Goal: Information Seeking & Learning: Learn about a topic

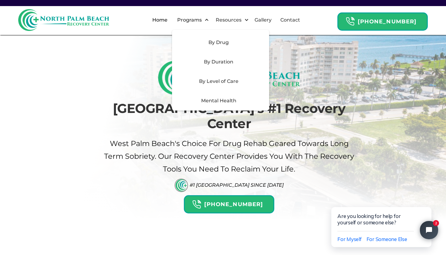
click at [233, 62] on div "By Duration" at bounding box center [219, 61] width 86 height 7
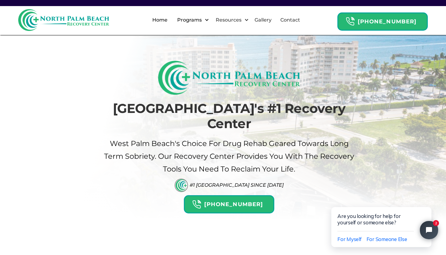
click at [199, 22] on div "Programs" at bounding box center [190, 19] width 28 height 7
click at [209, 20] on div at bounding box center [207, 20] width 5 height 5
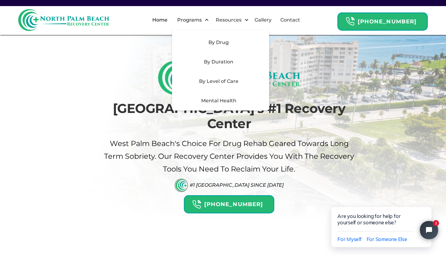
click at [232, 83] on div "By Level of Care" at bounding box center [219, 81] width 86 height 7
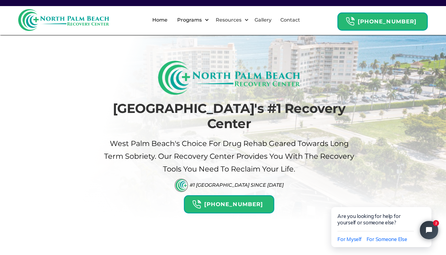
click at [209, 19] on div at bounding box center [207, 20] width 5 height 5
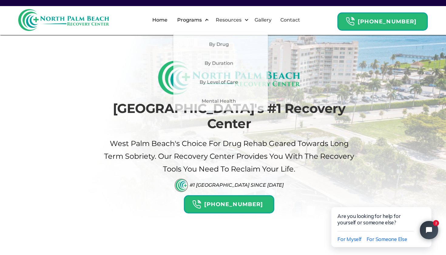
click at [202, 22] on div "Programs" at bounding box center [190, 19] width 28 height 7
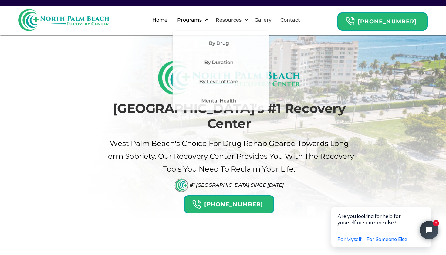
click at [202, 25] on div "Programs" at bounding box center [191, 19] width 39 height 19
click at [225, 47] on div "By Drug" at bounding box center [220, 42] width 97 height 19
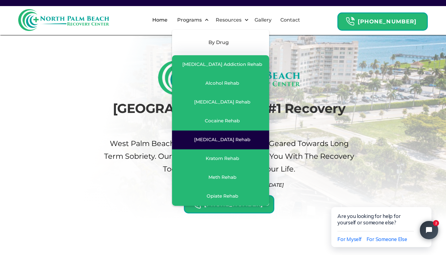
click at [242, 137] on div "[MEDICAL_DATA] Rehab" at bounding box center [222, 140] width 56 height 6
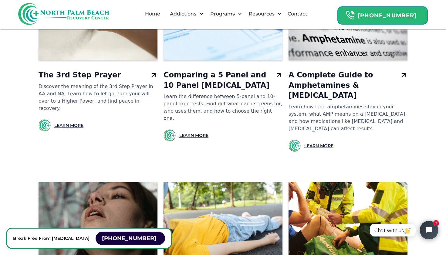
scroll to position [4292, 0]
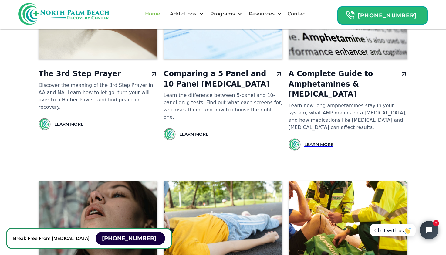
click at [163, 19] on link "Home" at bounding box center [152, 13] width 22 height 19
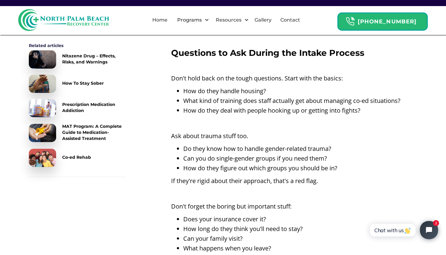
scroll to position [3140, 0]
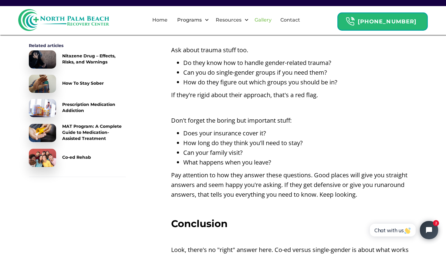
click at [272, 18] on link "Gallery" at bounding box center [263, 19] width 24 height 19
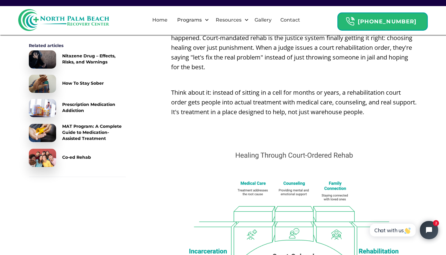
scroll to position [388, 0]
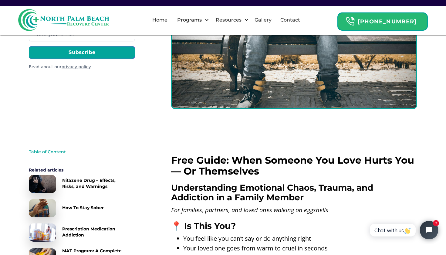
scroll to position [96, 0]
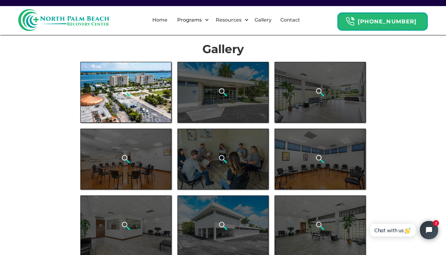
click at [141, 83] on div "open lightbox" at bounding box center [125, 92] width 91 height 61
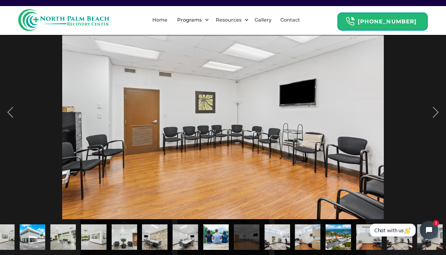
scroll to position [0, 201]
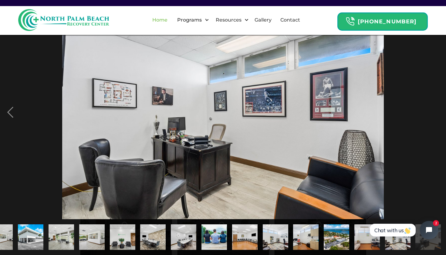
click at [169, 21] on link "Home" at bounding box center [160, 19] width 22 height 19
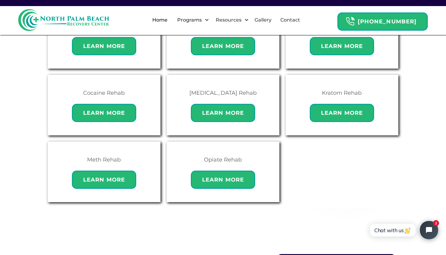
scroll to position [433, 0]
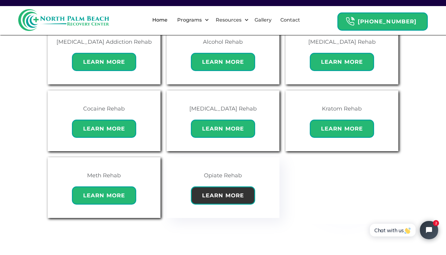
click at [224, 192] on strong "Learn More" at bounding box center [223, 195] width 42 height 7
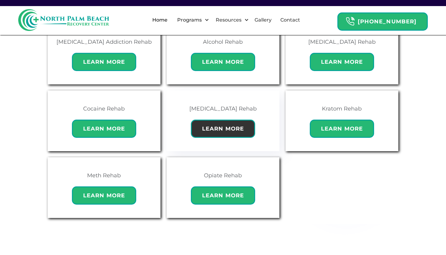
click at [219, 125] on strong "Learn More" at bounding box center [223, 128] width 42 height 7
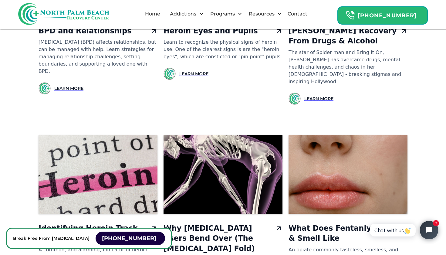
scroll to position [5134, 0]
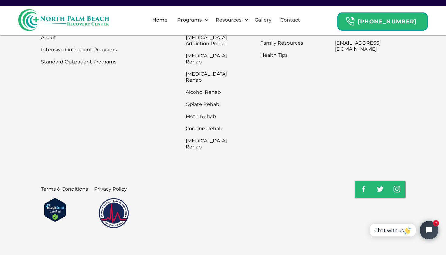
scroll to position [2030, 0]
